Goal: Task Accomplishment & Management: Complete application form

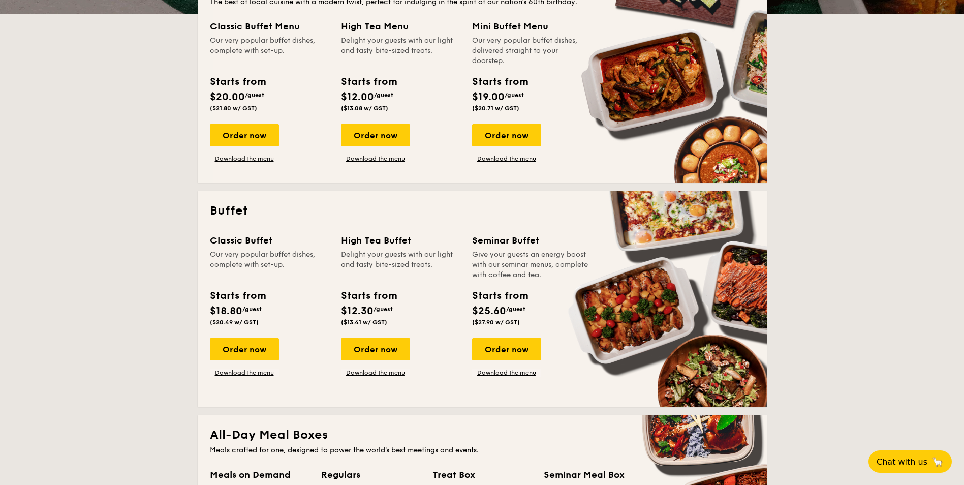
scroll to position [254, 0]
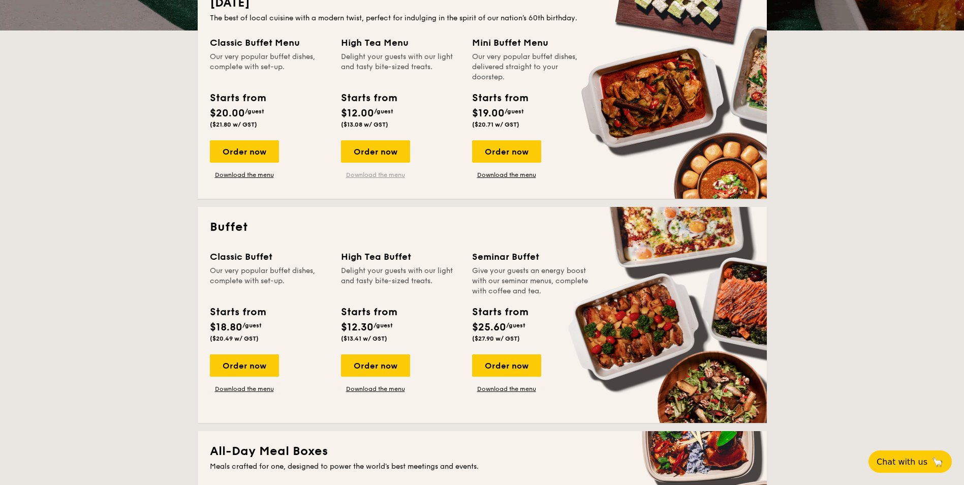
click at [391, 174] on link "Download the menu" at bounding box center [375, 175] width 69 height 8
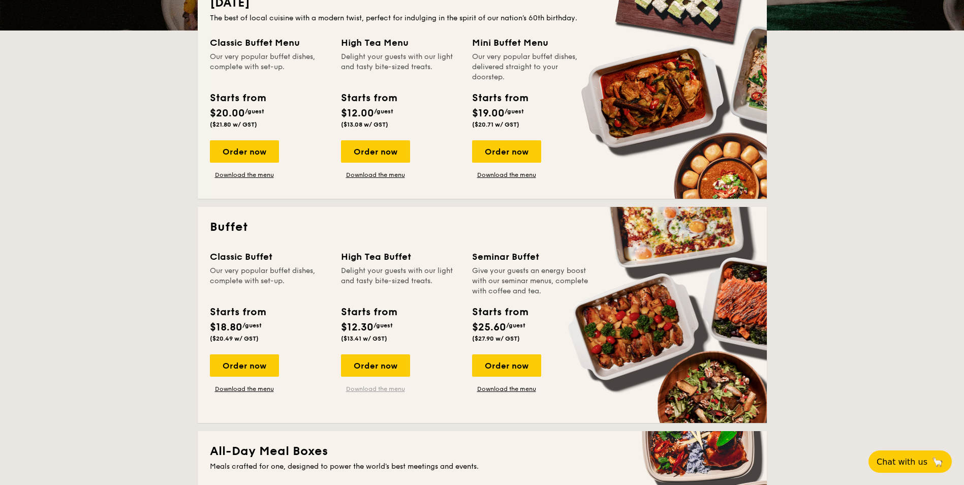
click at [363, 388] on link "Download the menu" at bounding box center [375, 389] width 69 height 8
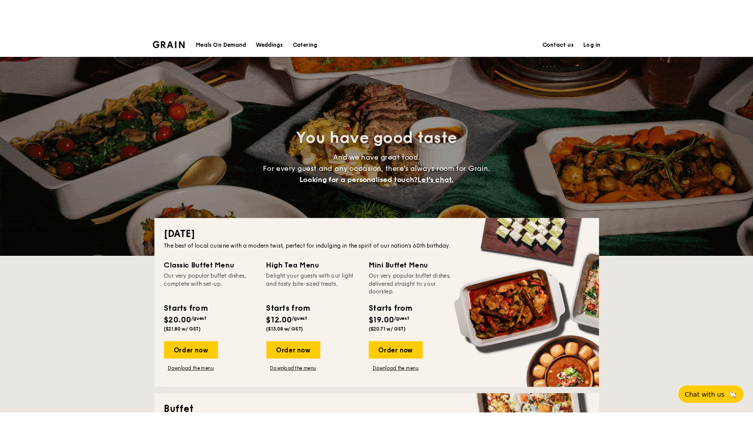
scroll to position [0, 0]
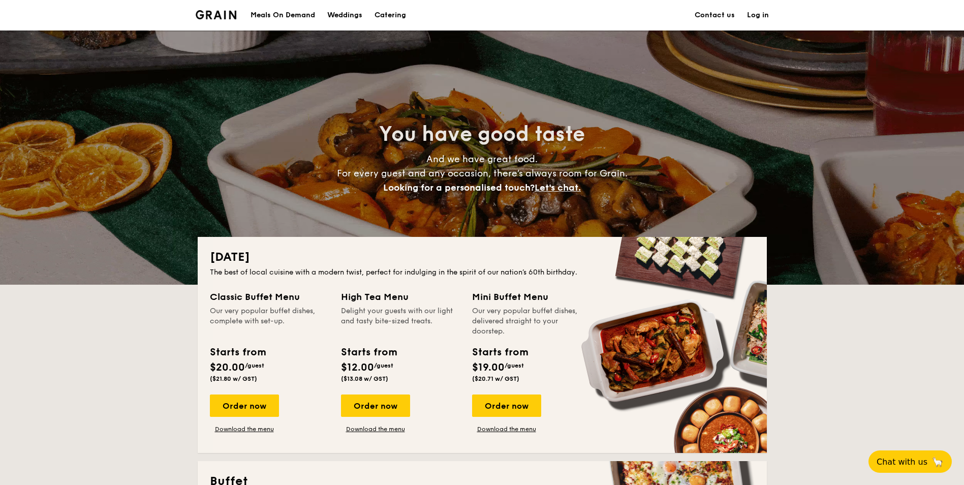
click at [716, 17] on link "Contact us" at bounding box center [715, 15] width 40 height 30
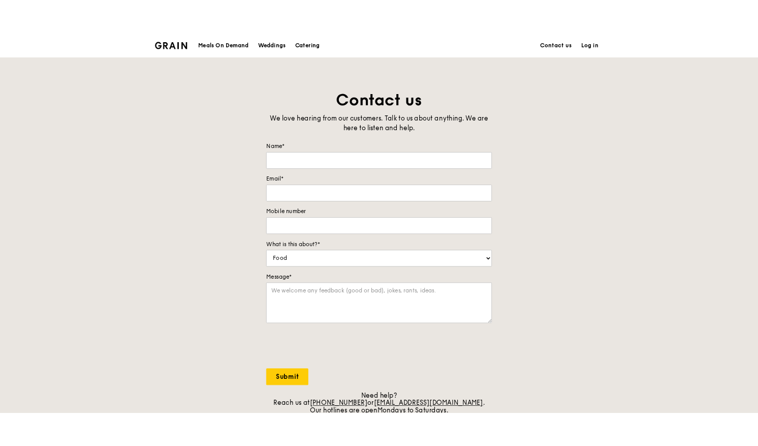
scroll to position [51, 0]
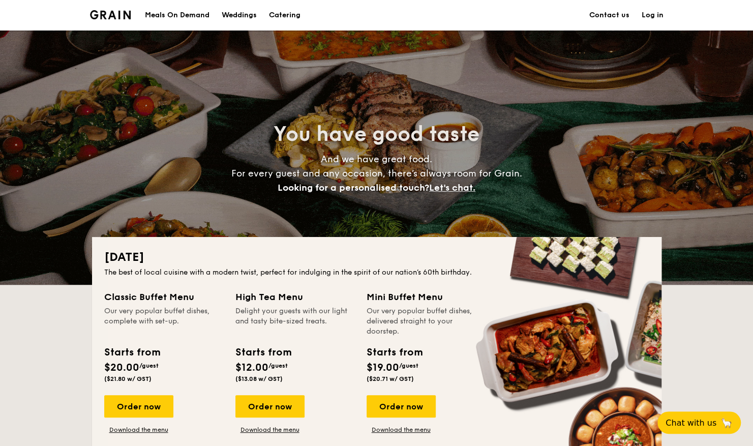
click at [604, 9] on link "Contact us" at bounding box center [609, 15] width 40 height 30
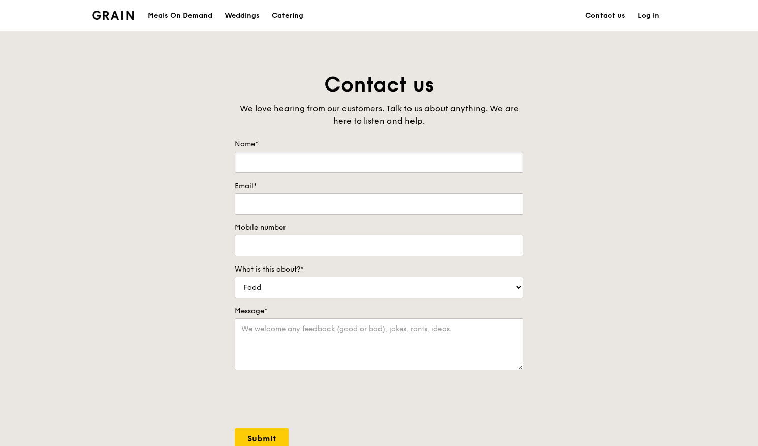
click at [414, 164] on input "Name*" at bounding box center [379, 161] width 289 height 21
type input "Sandy Tey"
type input "sandy.tey@lr.org"
type input "31630720"
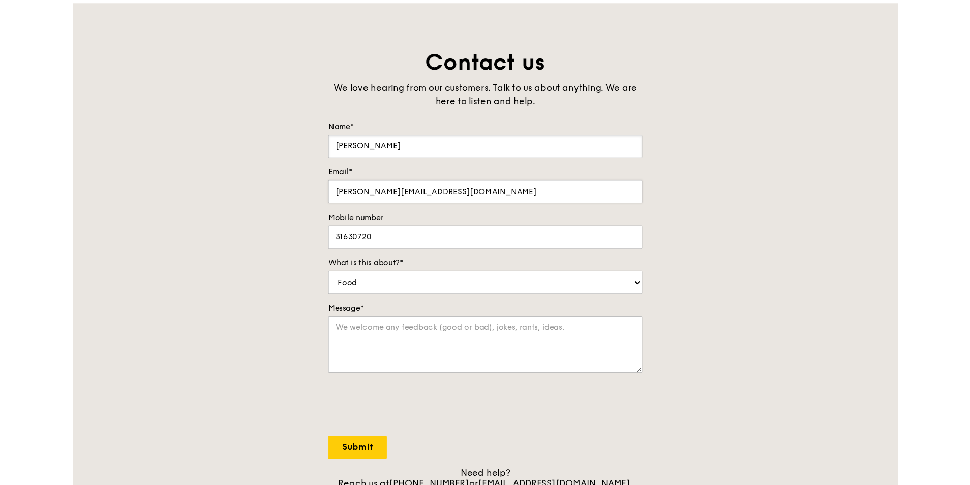
scroll to position [51, 0]
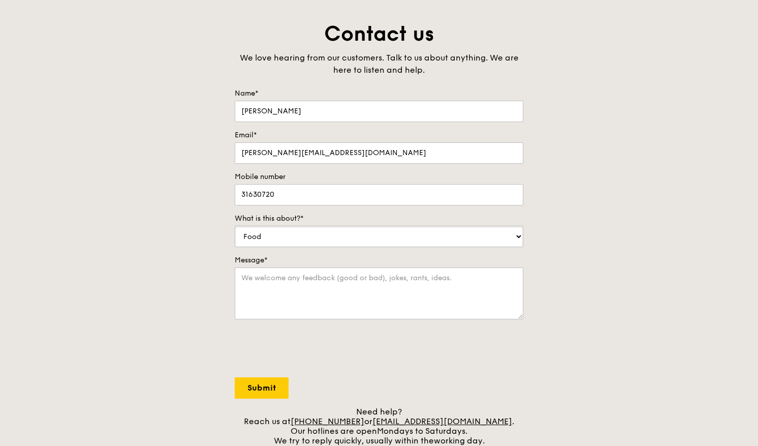
click at [521, 236] on select "Food Service Billing/Payment Catering Others" at bounding box center [379, 236] width 289 height 21
select select "Catering"
click at [235, 226] on select "Food Service Billing/Payment Catering Others" at bounding box center [379, 236] width 289 height 21
click at [472, 276] on textarea "Message*" at bounding box center [379, 293] width 289 height 52
click at [296, 276] on textarea "Please provide quotation for" at bounding box center [379, 293] width 289 height 52
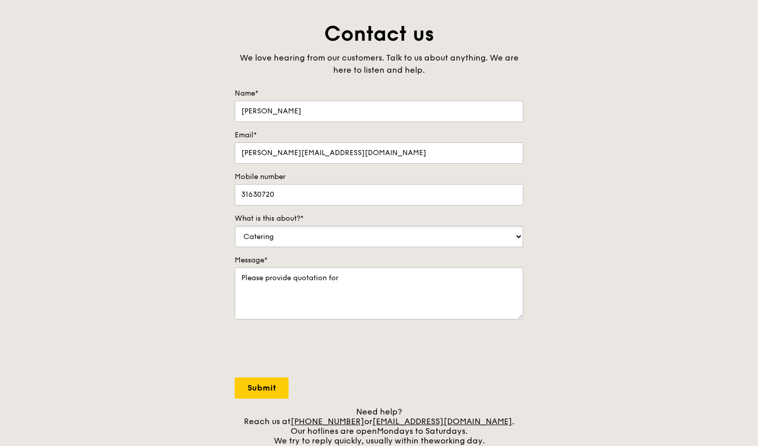
click at [520, 233] on select "Food Service Billing/Payment Catering Others" at bounding box center [379, 236] width 289 height 21
click at [374, 277] on textarea "Please provide quotation for" at bounding box center [379, 293] width 289 height 52
type textarea "P"
type textarea "Would like to enquire about the High Tea Buffet, Classic package for our event …"
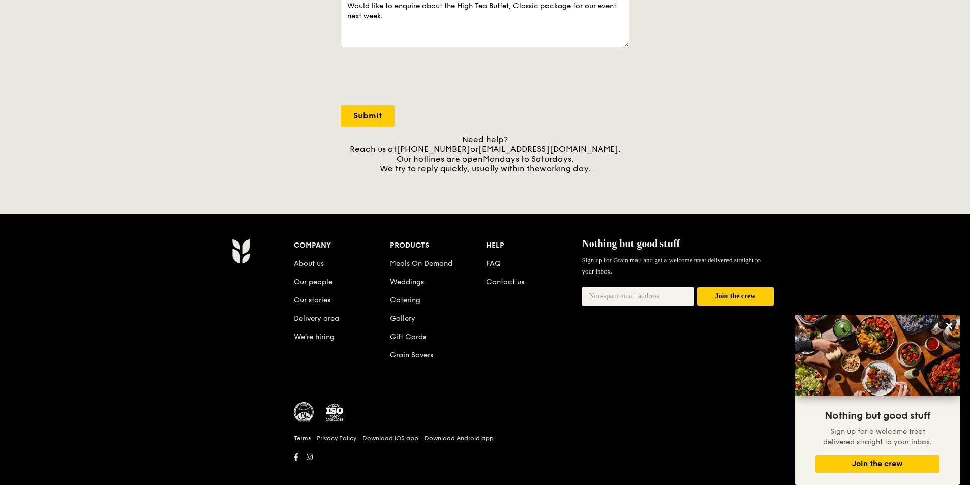
scroll to position [334, 0]
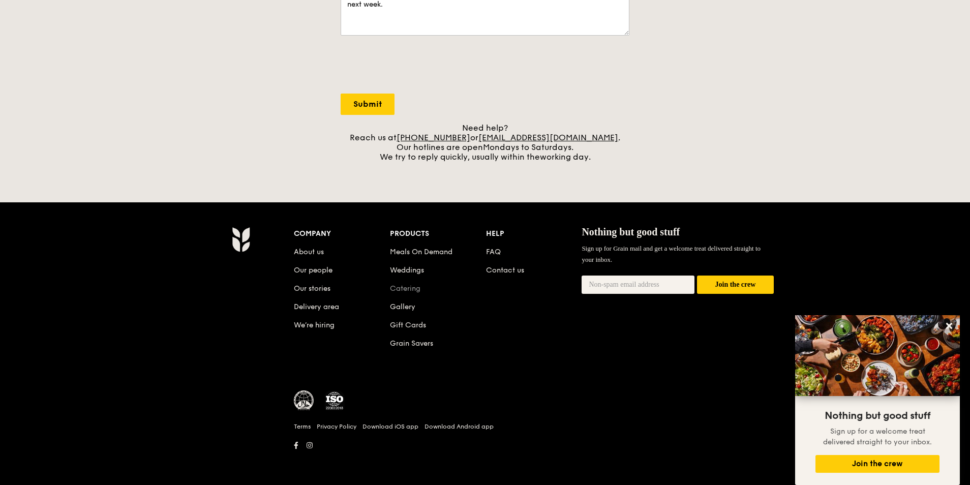
click at [413, 288] on link "Catering" at bounding box center [405, 288] width 30 height 9
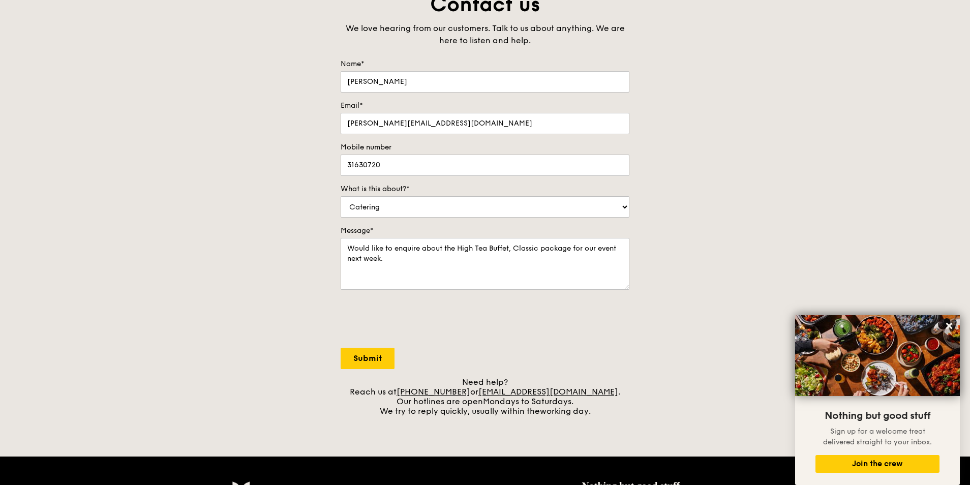
scroll to position [0, 0]
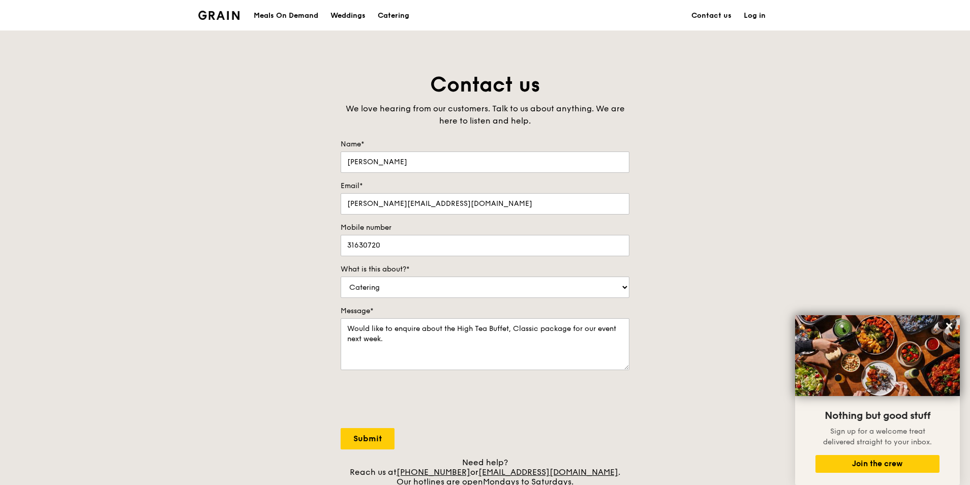
click at [277, 14] on div "Meals On Demand" at bounding box center [286, 16] width 65 height 30
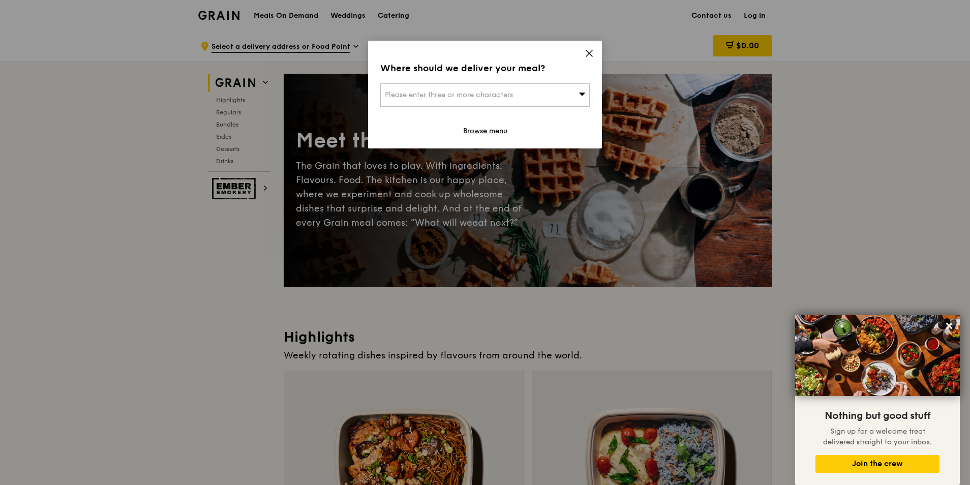
click at [585, 53] on icon at bounding box center [588, 53] width 9 height 9
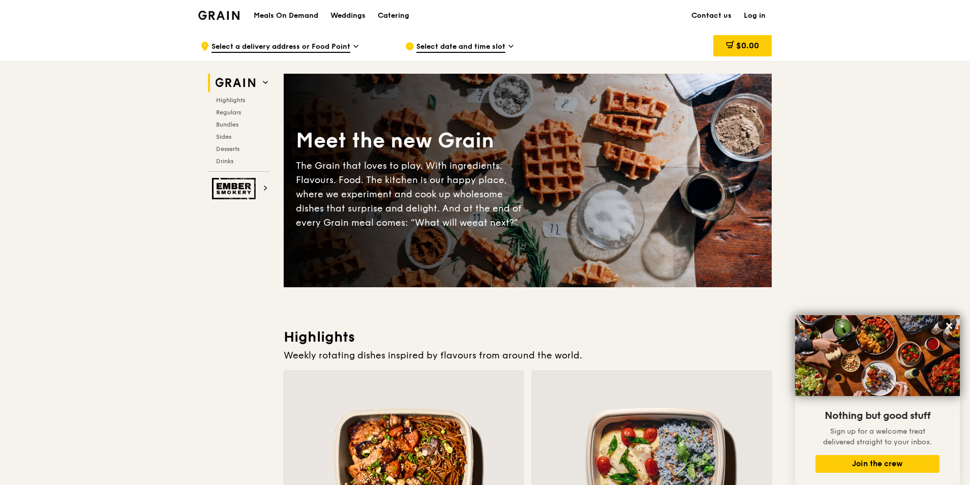
click at [227, 13] on img at bounding box center [218, 15] width 41 height 9
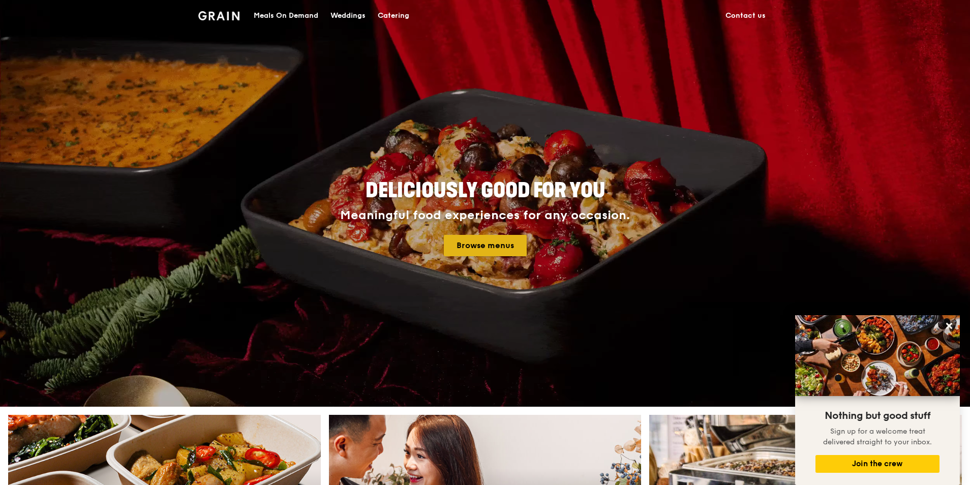
click at [499, 248] on link "Browse menus" at bounding box center [485, 245] width 83 height 21
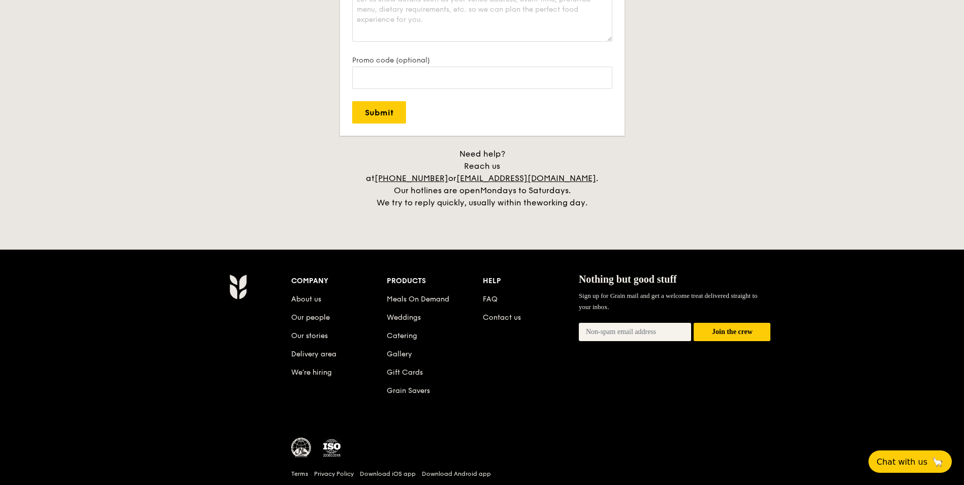
scroll to position [2271, 0]
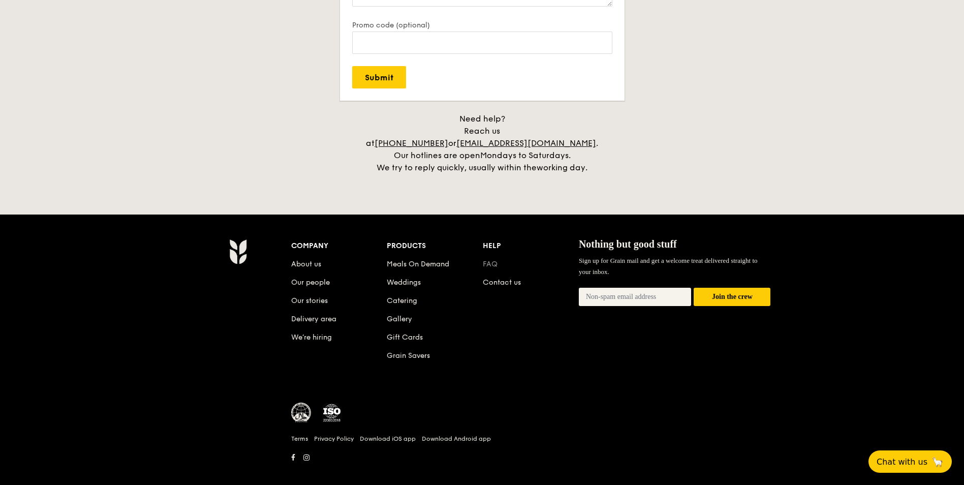
click at [491, 260] on link "FAQ" at bounding box center [490, 264] width 15 height 9
click at [489, 278] on link "Contact us" at bounding box center [502, 282] width 38 height 9
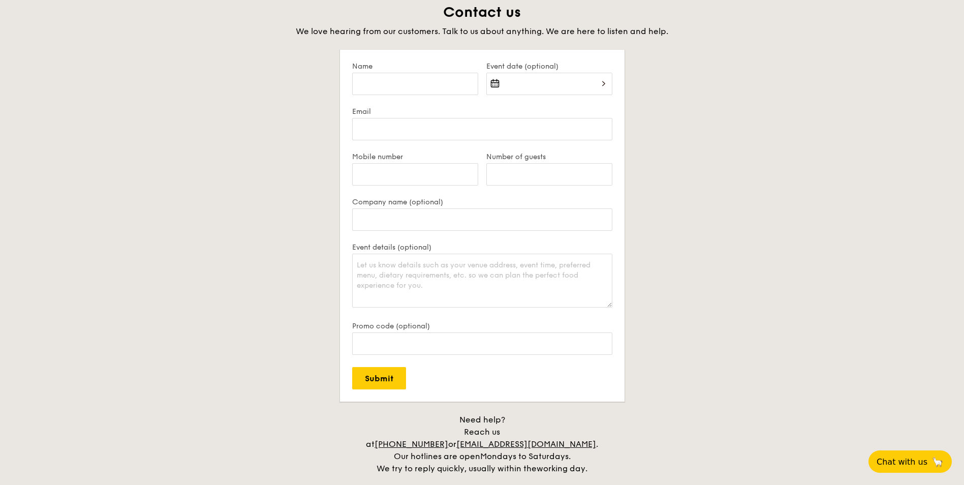
scroll to position [1966, 0]
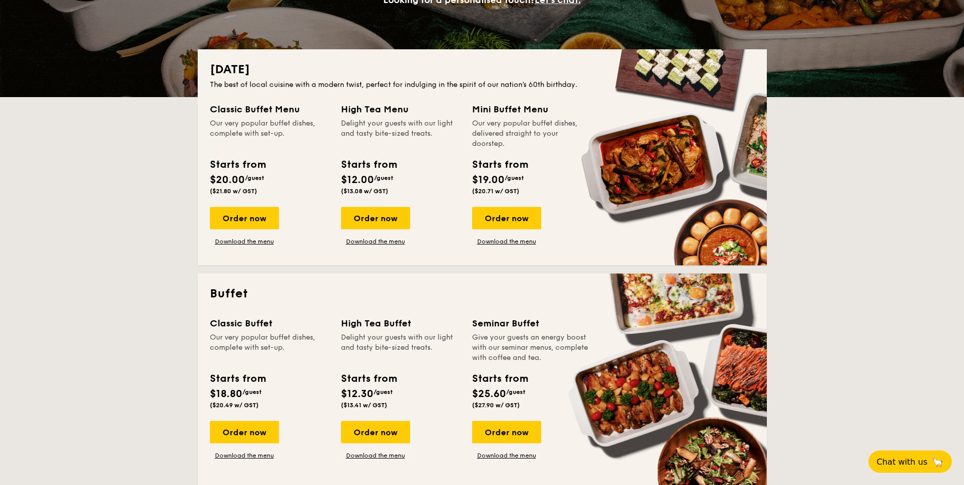
scroll to position [238, 0]
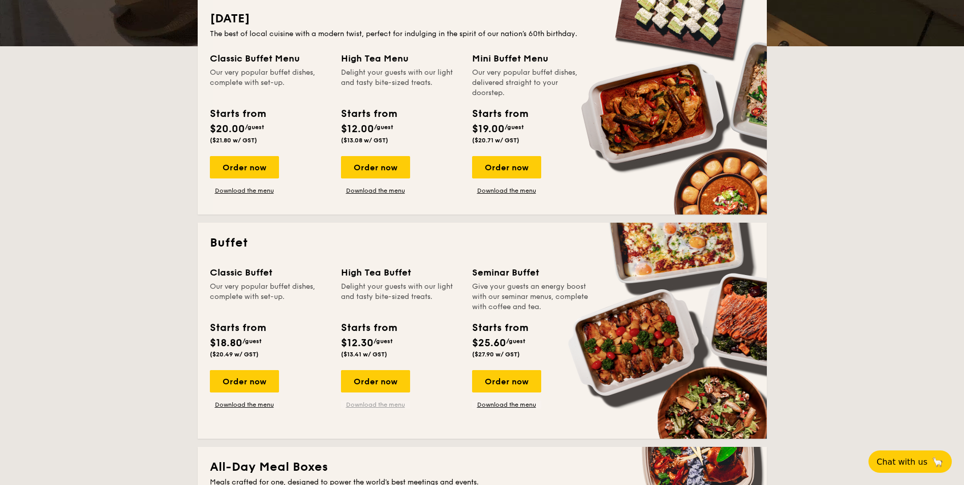
click at [374, 405] on link "Download the menu" at bounding box center [375, 404] width 69 height 8
